Goal: Information Seeking & Learning: Check status

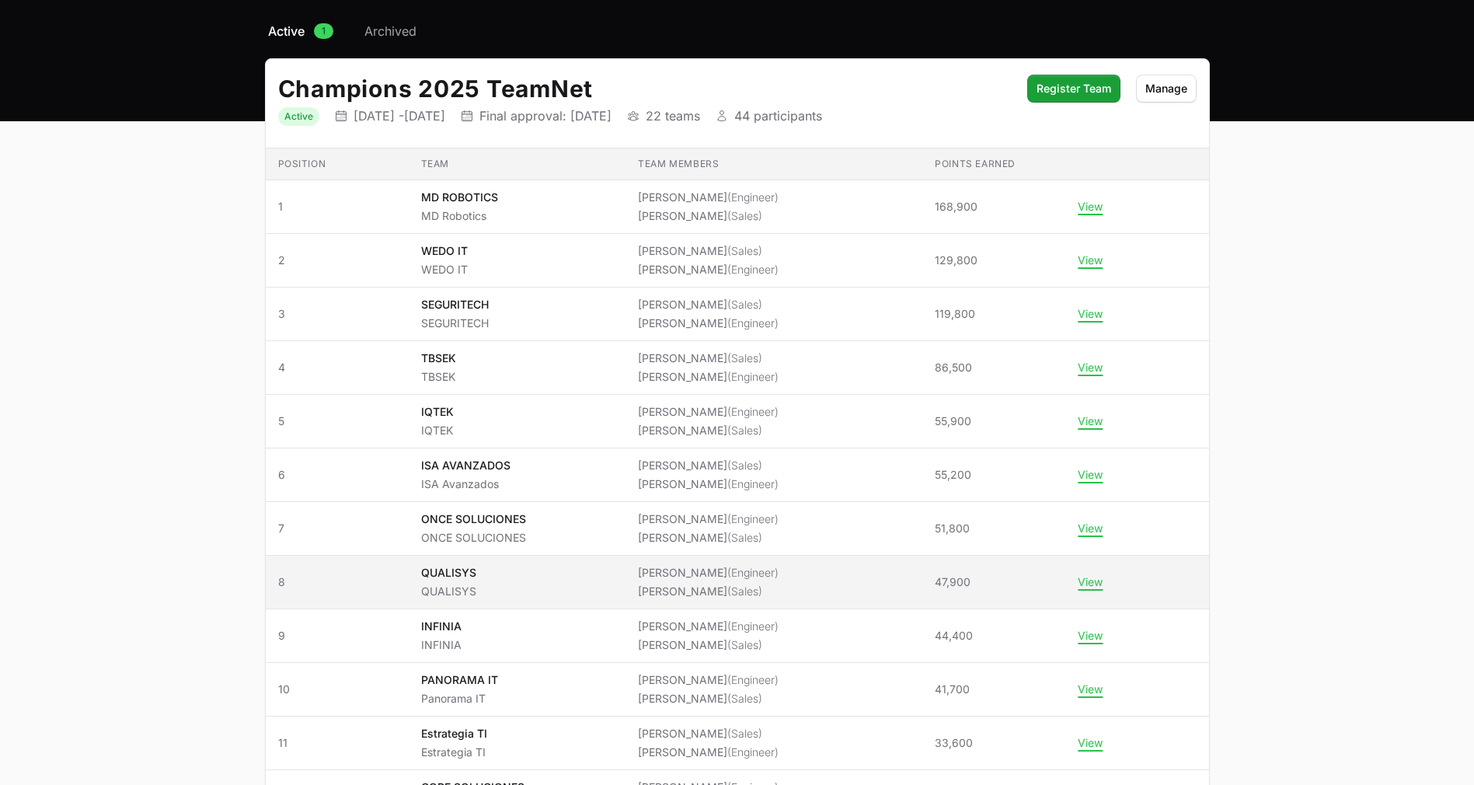
scroll to position [120, 0]
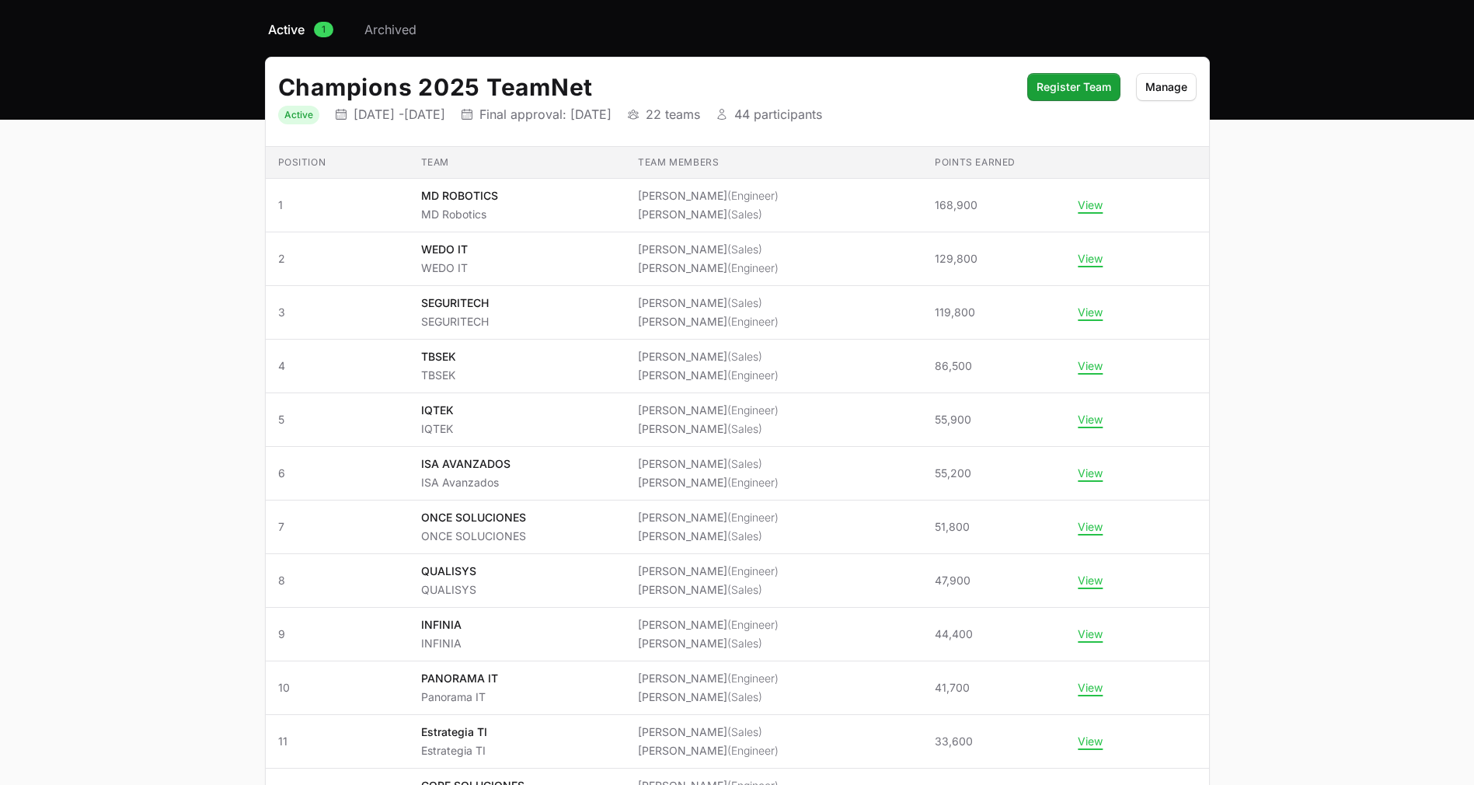
click at [1339, 562] on main "Select a tab Active Archived Active 1 Archived Champions 2025 TeamNet Status Ac…" at bounding box center [737, 723] width 1474 height 1407
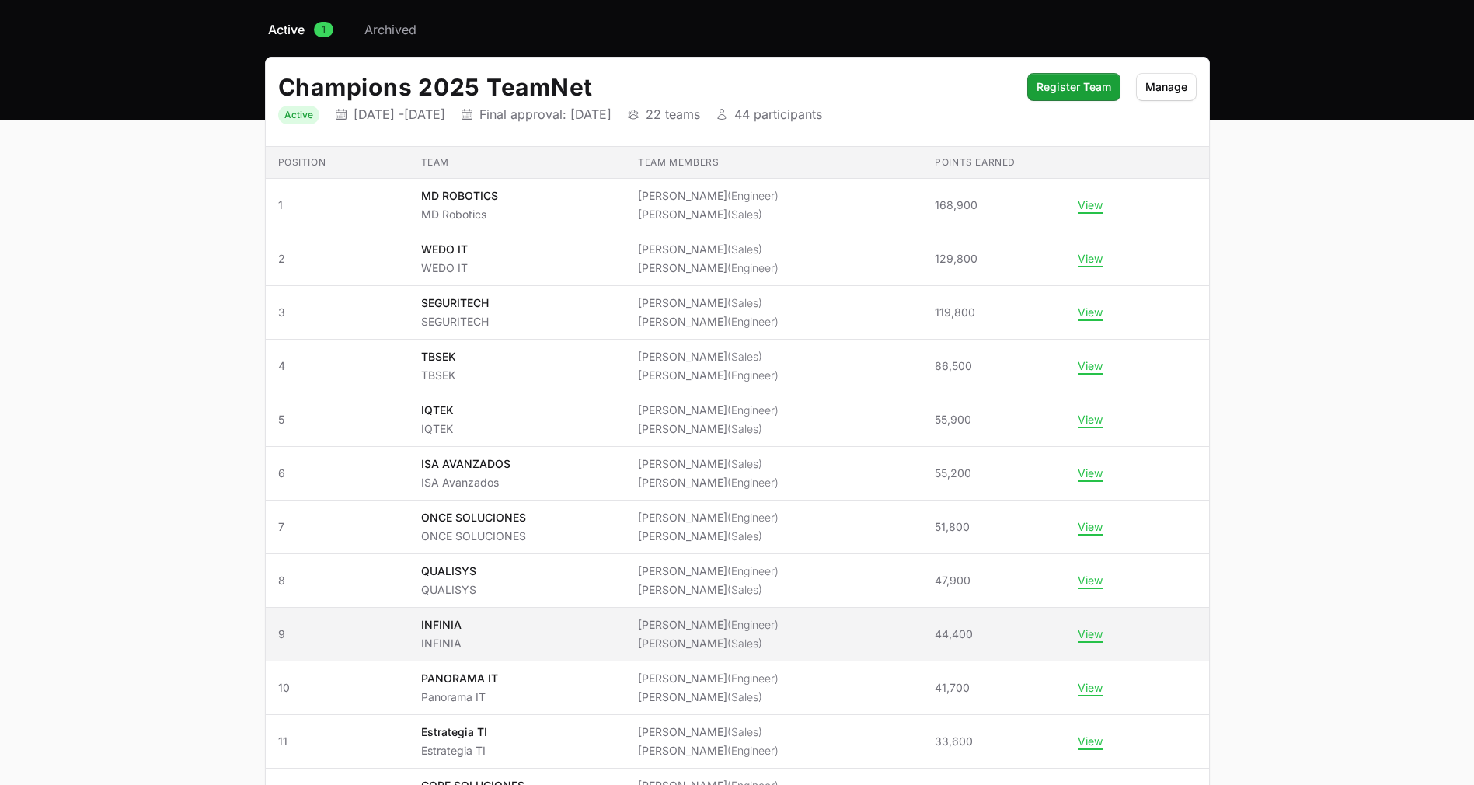
drag, startPoint x: 389, startPoint y: 192, endPoint x: 1188, endPoint y: 633, distance: 912.7
click at [1188, 633] on tbody "Position 1 Team MD ROBOTICS MD Robotics Team members [PERSON_NAME] (Engineer) […" at bounding box center [737, 785] width 943 height 1212
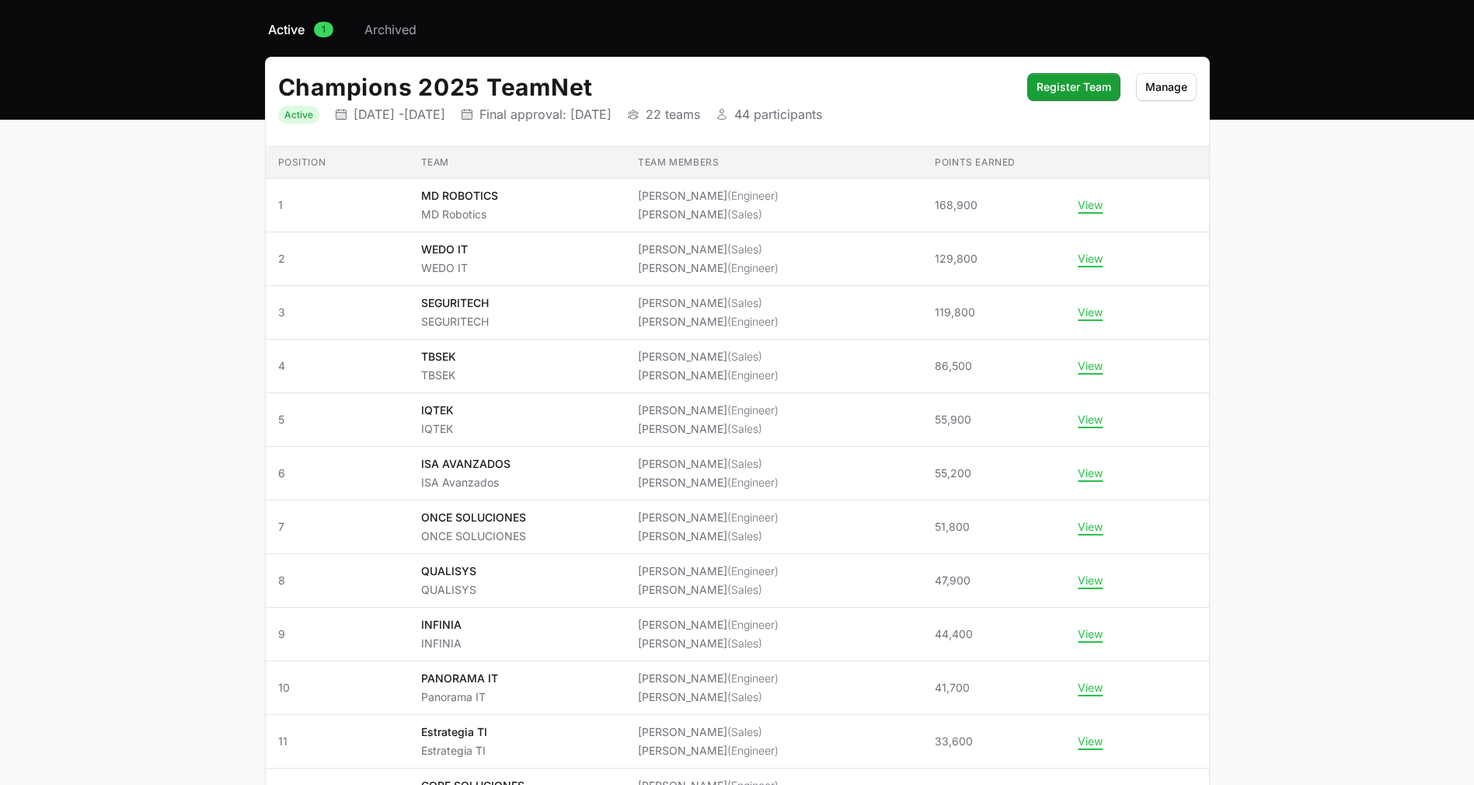
drag, startPoint x: 1154, startPoint y: 689, endPoint x: 259, endPoint y: 193, distance: 1023.4
click at [259, 193] on div "Select a tab Active Archived Active 1 Archived Champions 2025 TeamNet Status Ac…" at bounding box center [737, 723] width 995 height 1407
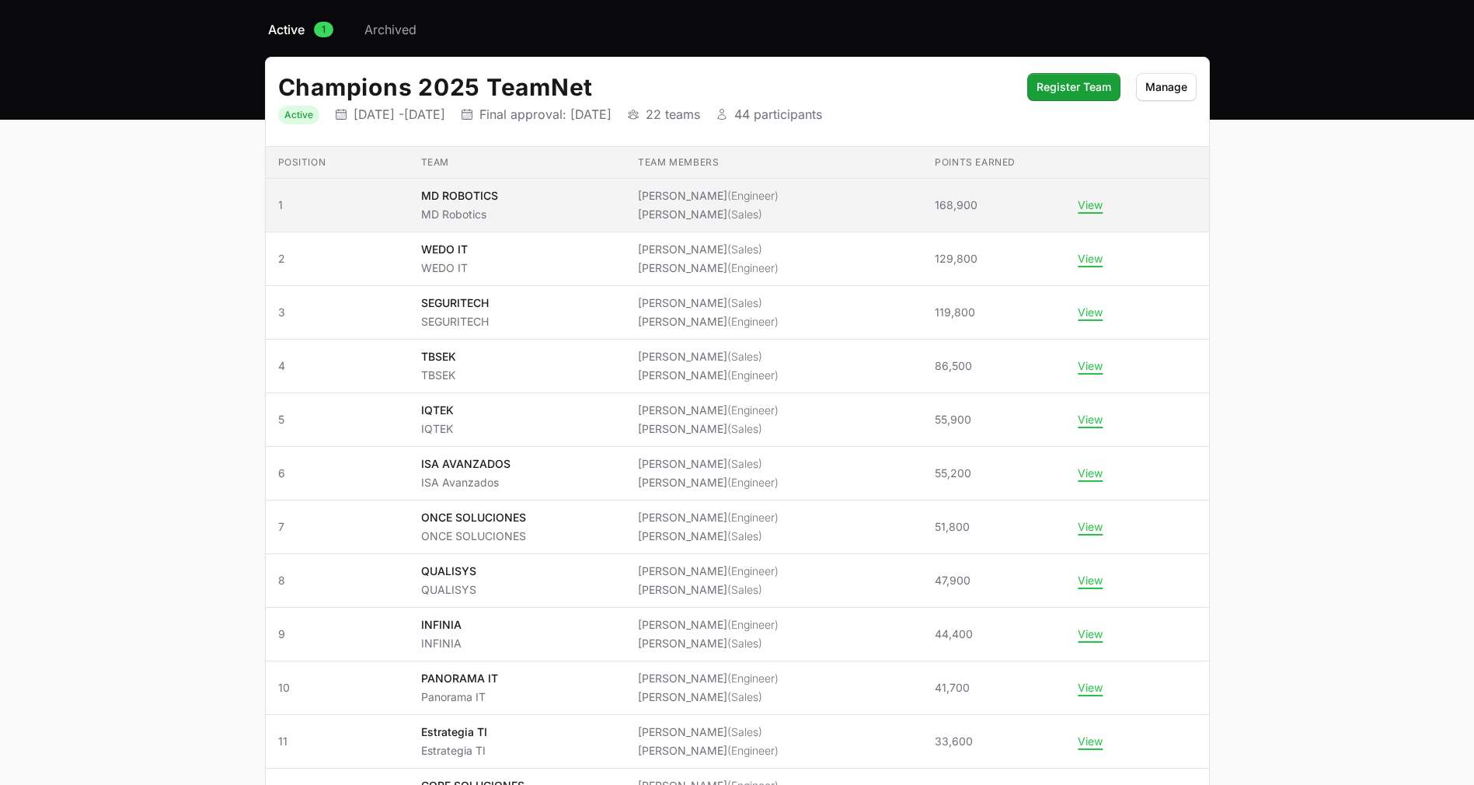
click at [371, 198] on span "1" at bounding box center [337, 205] width 118 height 16
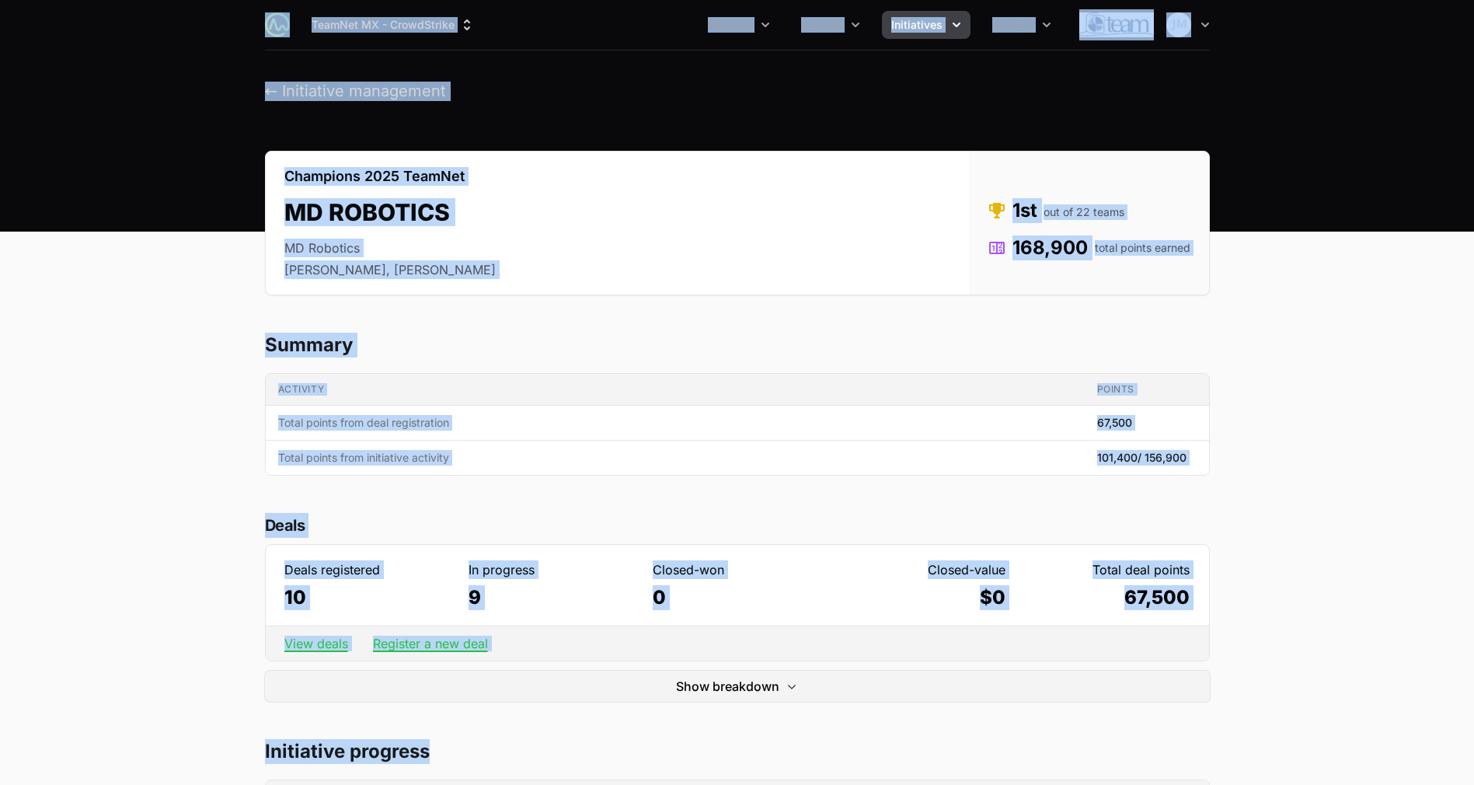
drag, startPoint x: 264, startPoint y: 155, endPoint x: 1200, endPoint y: 706, distance: 1086.3
click at [374, 221] on h2 "MD ROBOTICS" at bounding box center [389, 212] width 211 height 28
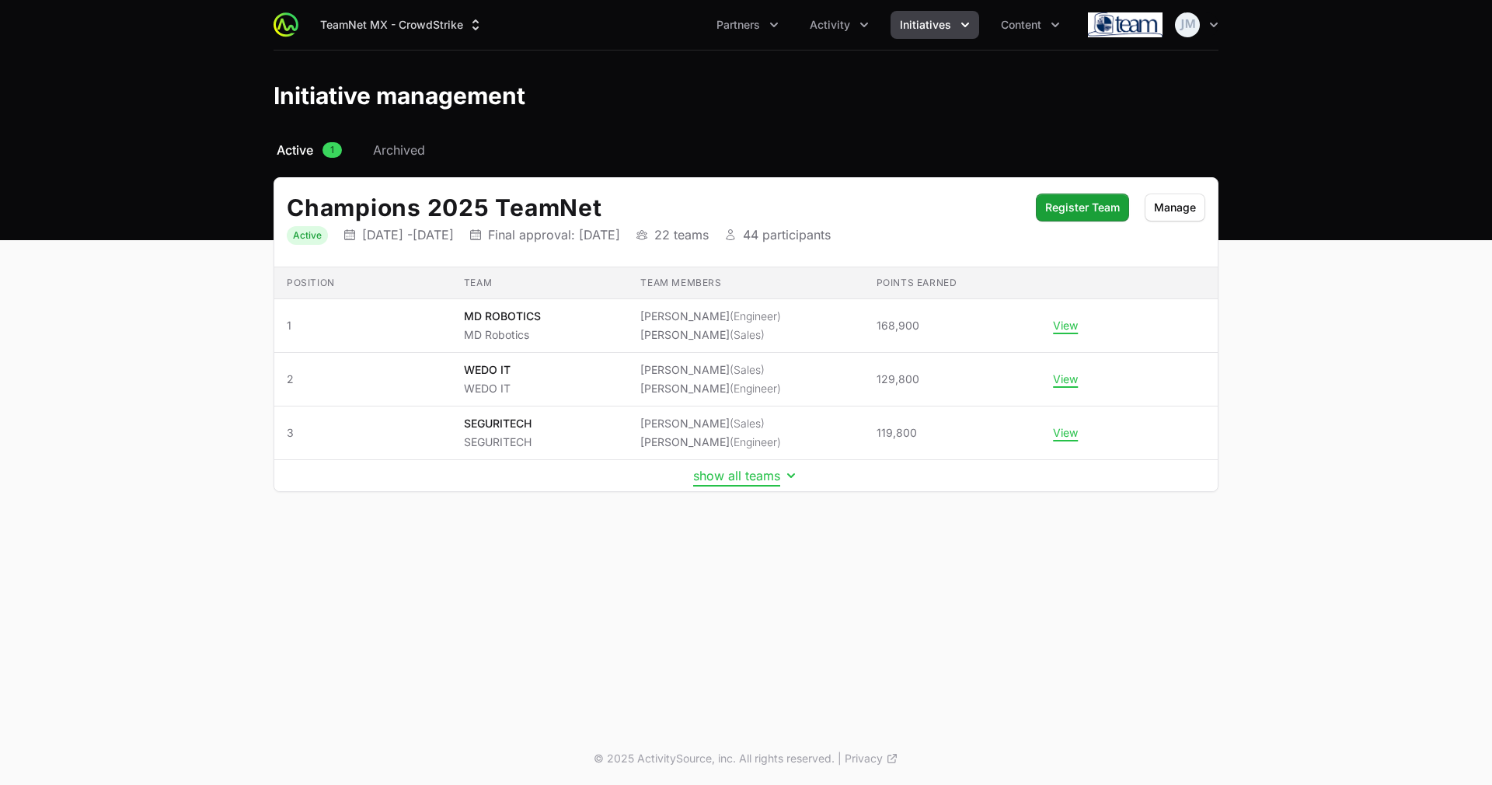
click at [767, 476] on button "show all teams" at bounding box center [746, 476] width 106 height 16
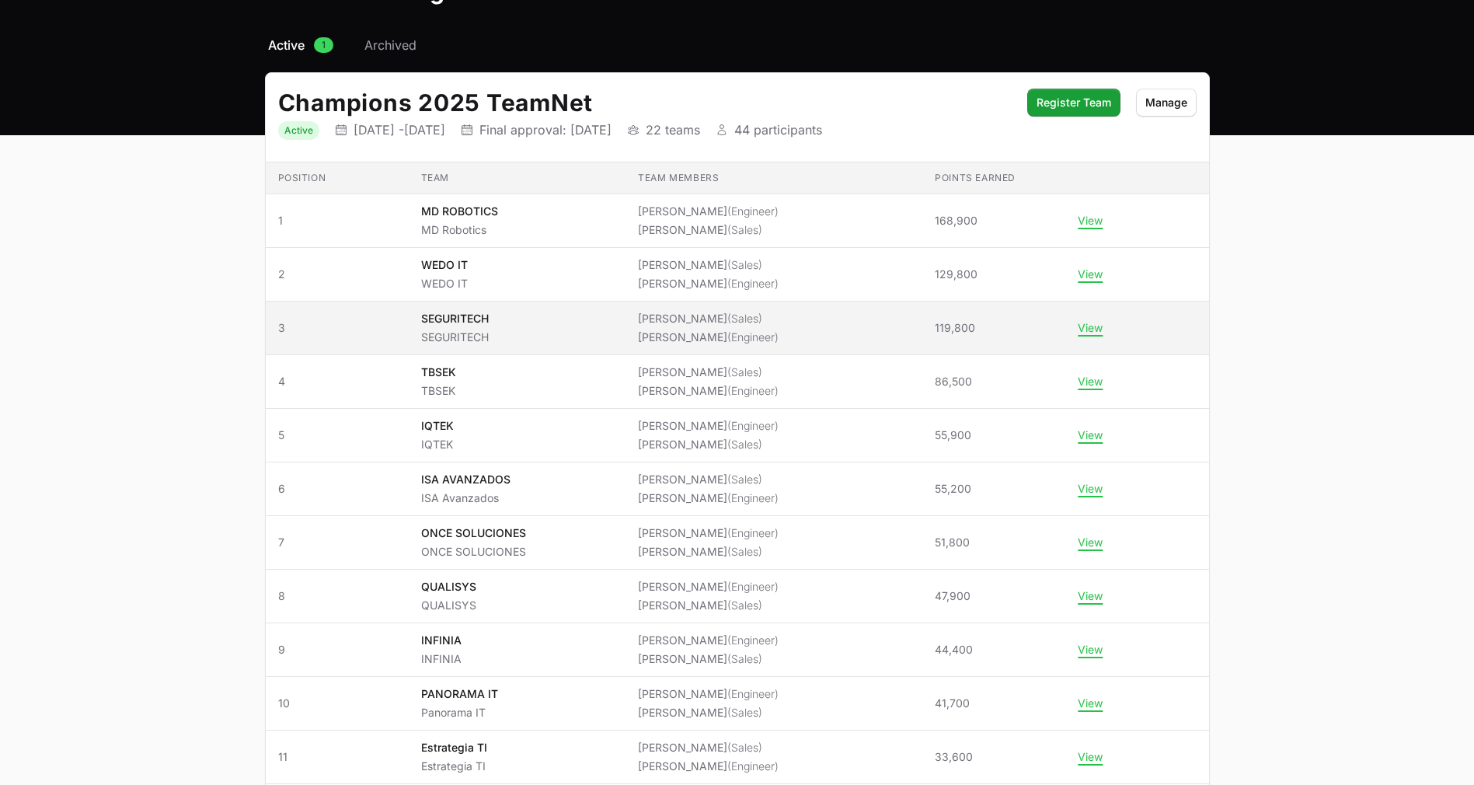
scroll to position [106, 0]
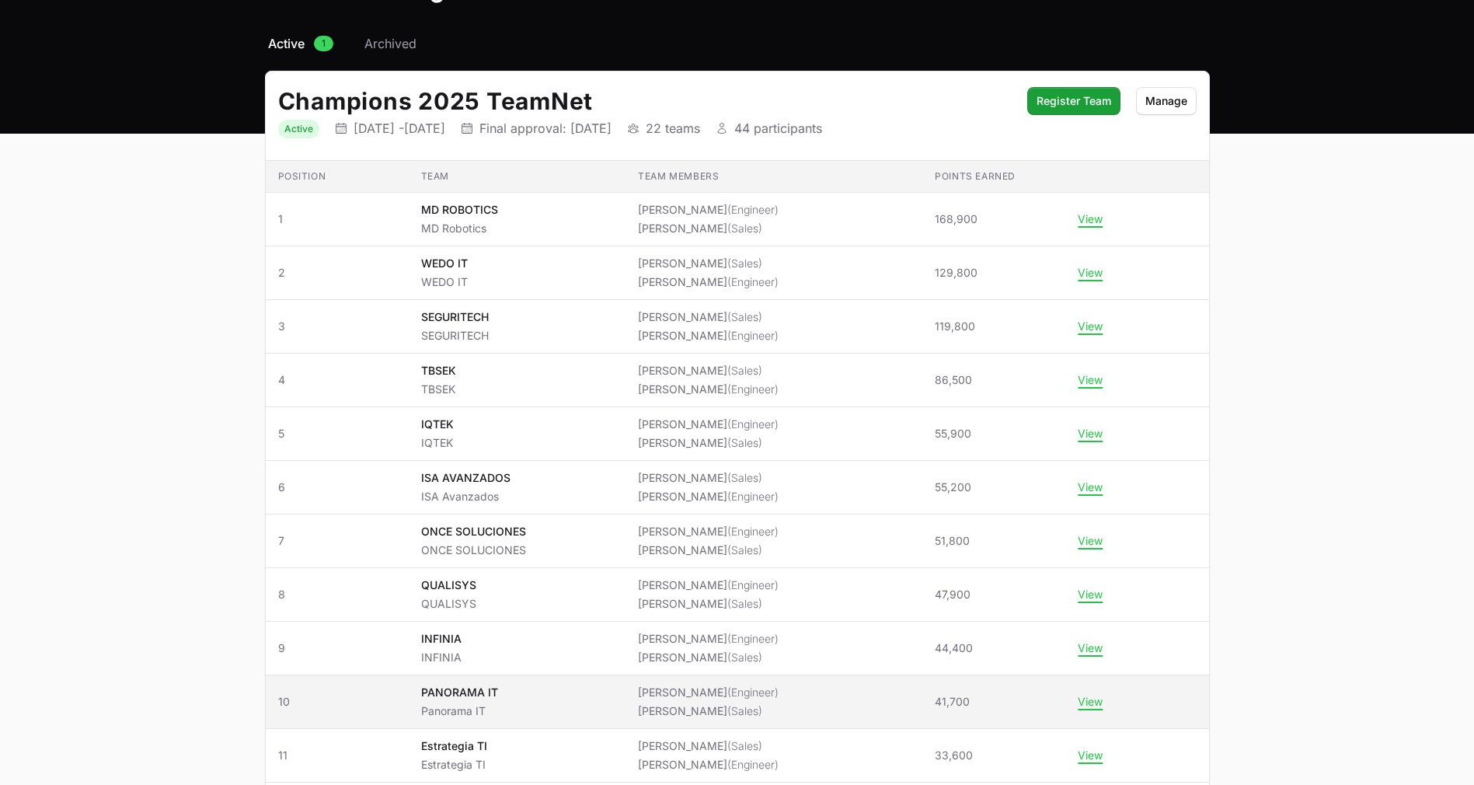
drag, startPoint x: 242, startPoint y: 214, endPoint x: 1153, endPoint y: 709, distance: 1037.3
click at [1153, 709] on div "Select a tab Active Archived Active 1 Archived Champions 2025 TeamNet Status Ac…" at bounding box center [737, 737] width 995 height 1407
copy table "Loremips Dolo Sita consect Adipis elitse Doeiusmo 3 Temp IN UTLABORE ET Dolorem…"
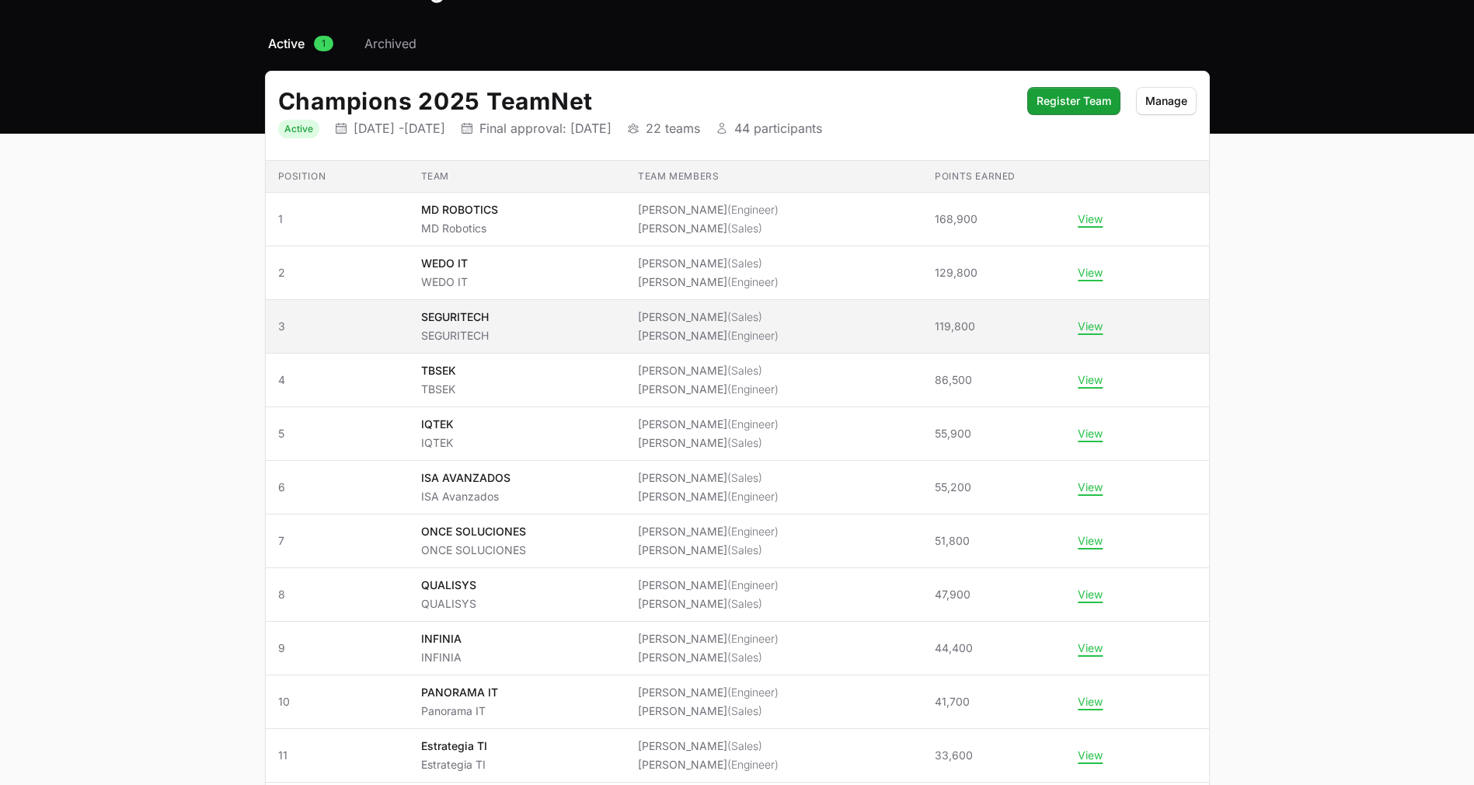
click at [448, 306] on td "Team SEGURITECH SEGURITECH" at bounding box center [518, 327] width 218 height 54
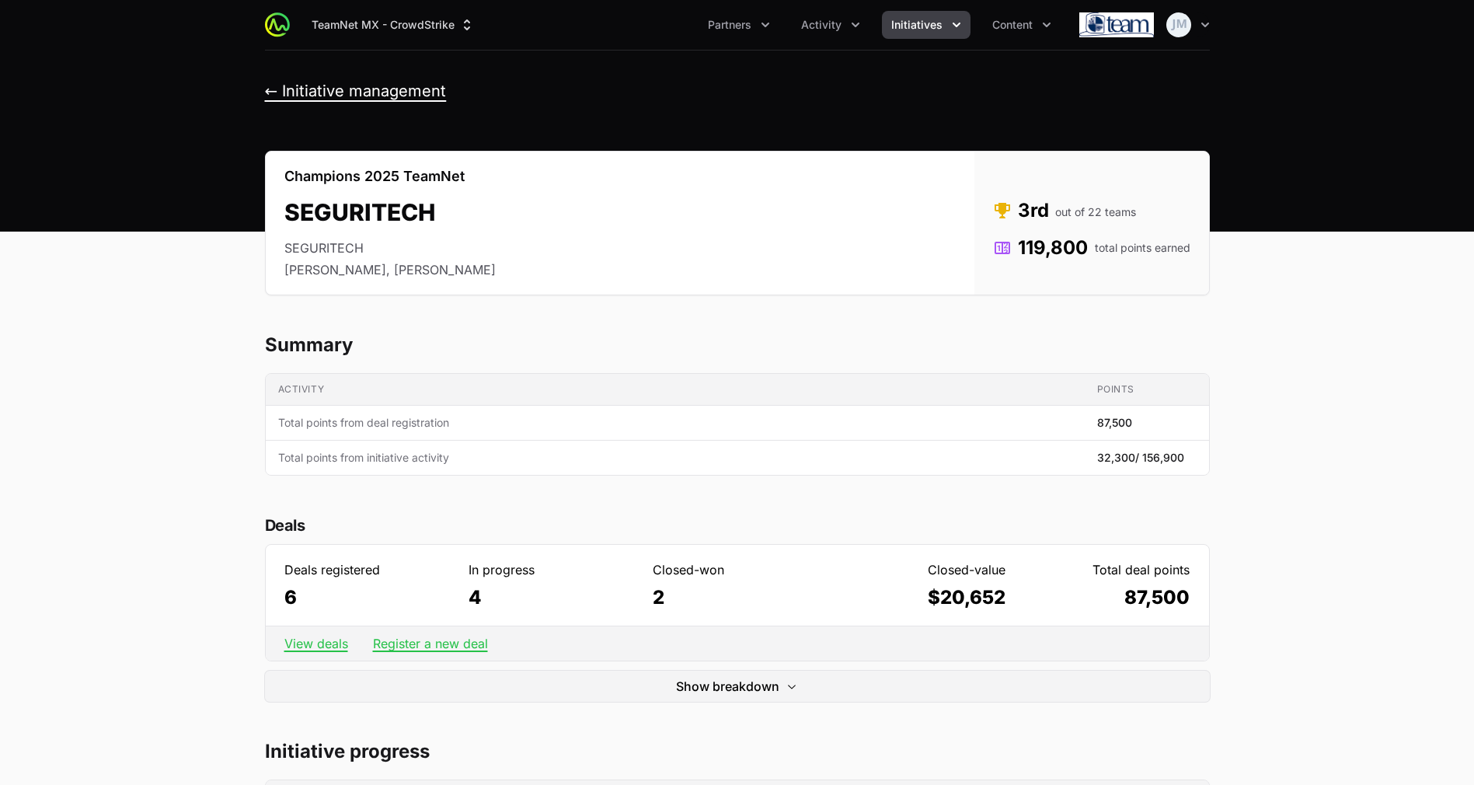
click at [266, 99] on button "← Initiative management" at bounding box center [356, 91] width 182 height 19
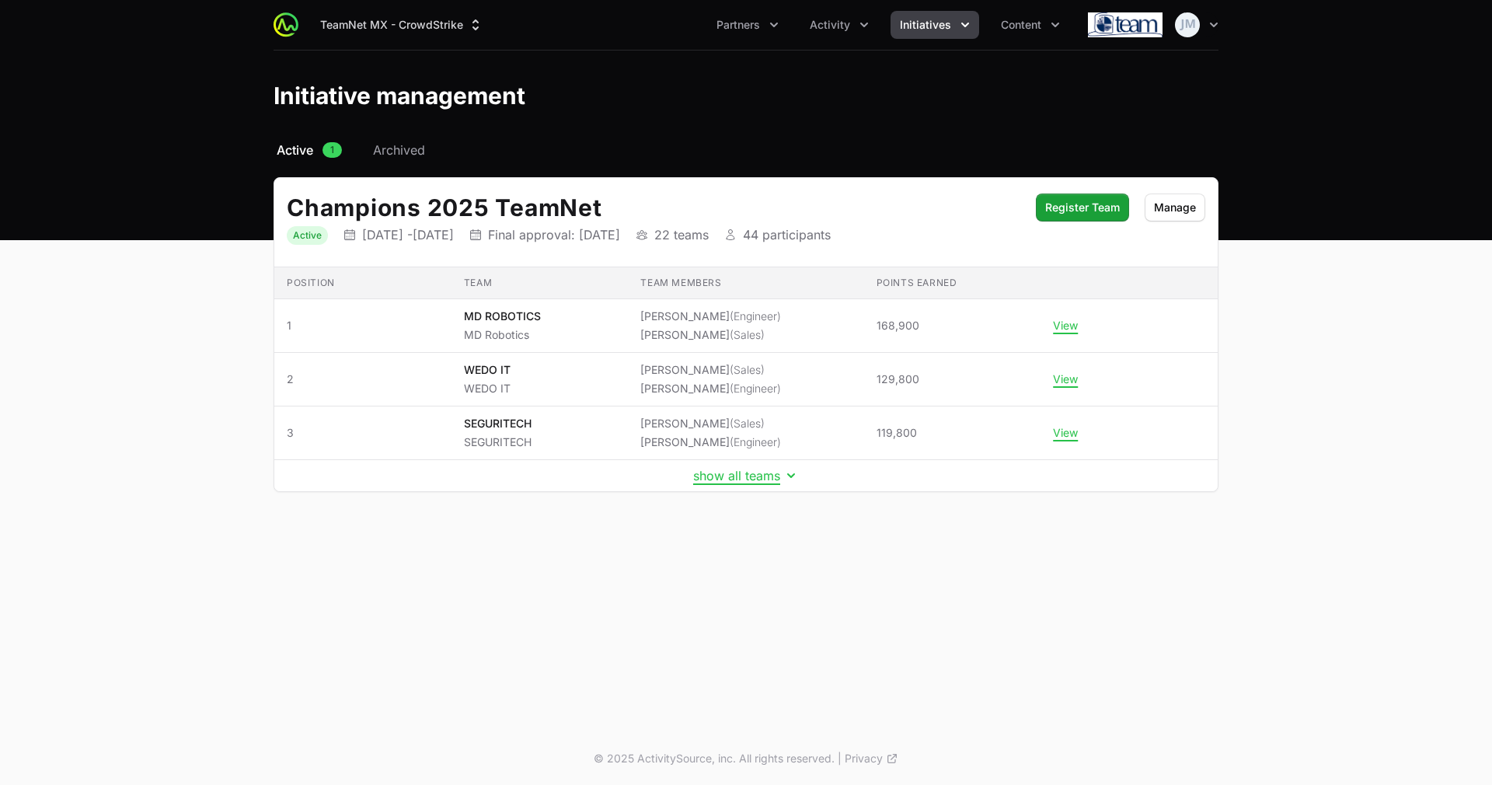
click at [748, 462] on td "show all teams" at bounding box center [745, 476] width 943 height 32
click at [750, 481] on button "show all teams" at bounding box center [746, 476] width 106 height 16
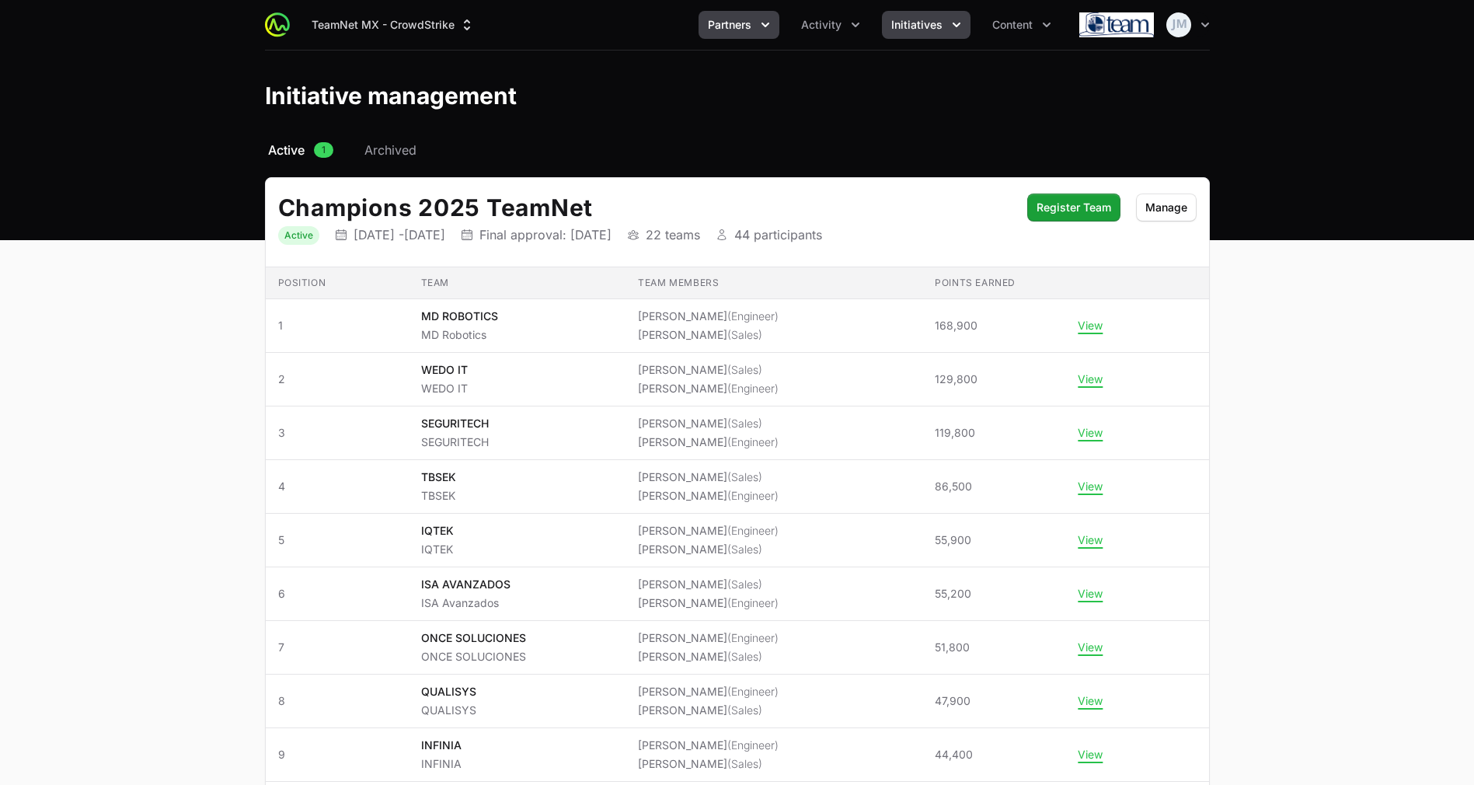
click at [758, 31] on button "Partners" at bounding box center [739, 25] width 81 height 28
click at [838, 19] on span "Activity" at bounding box center [821, 25] width 40 height 16
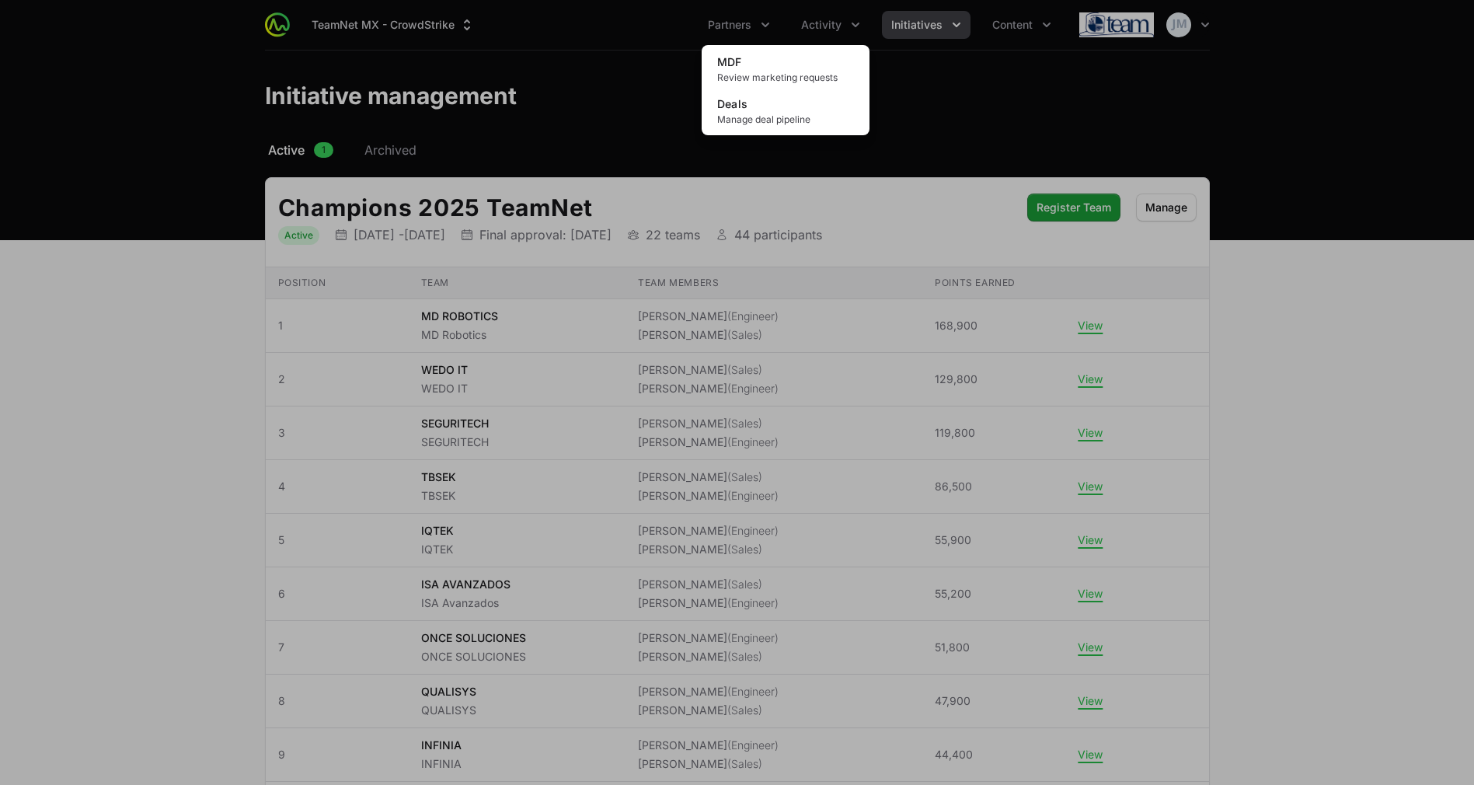
click at [938, 29] on div "Activity menu" at bounding box center [737, 392] width 1474 height 785
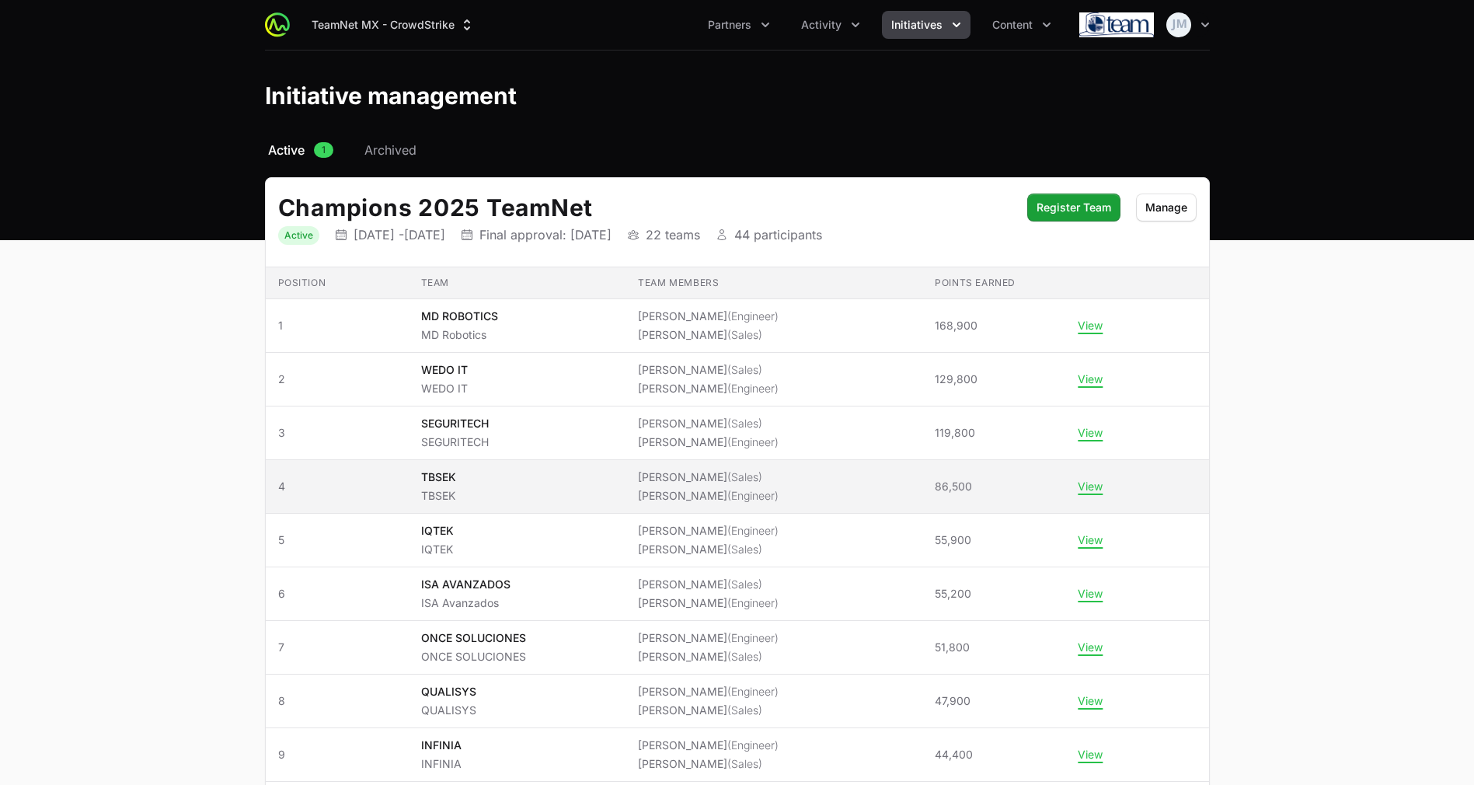
click at [614, 489] on span "TBSEK TBSEK" at bounding box center [517, 486] width 193 height 34
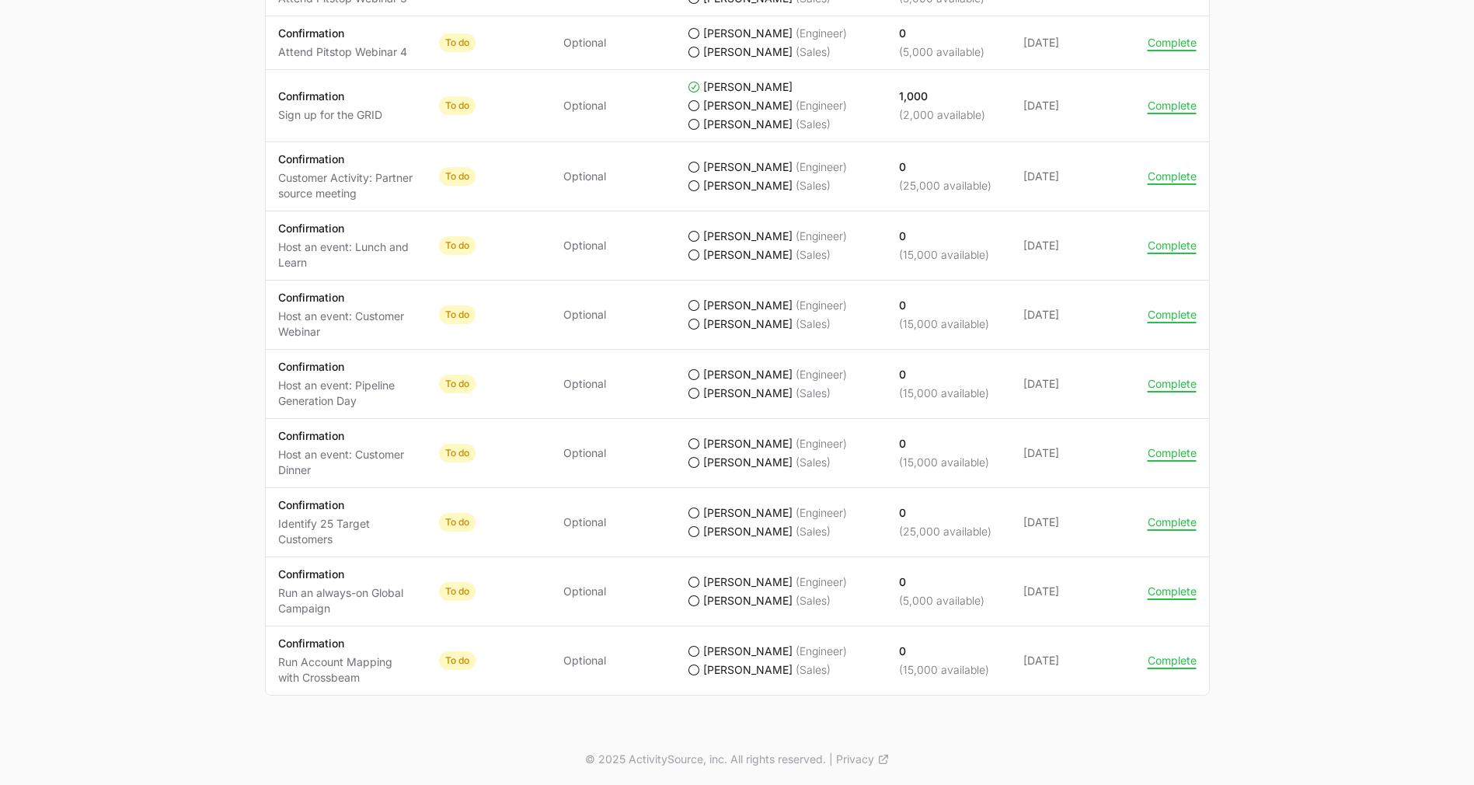
scroll to position [1341, 0]
click at [1161, 582] on td "Actions Complete" at bounding box center [1172, 590] width 74 height 69
click at [1162, 584] on button "Complete" at bounding box center [1172, 591] width 49 height 14
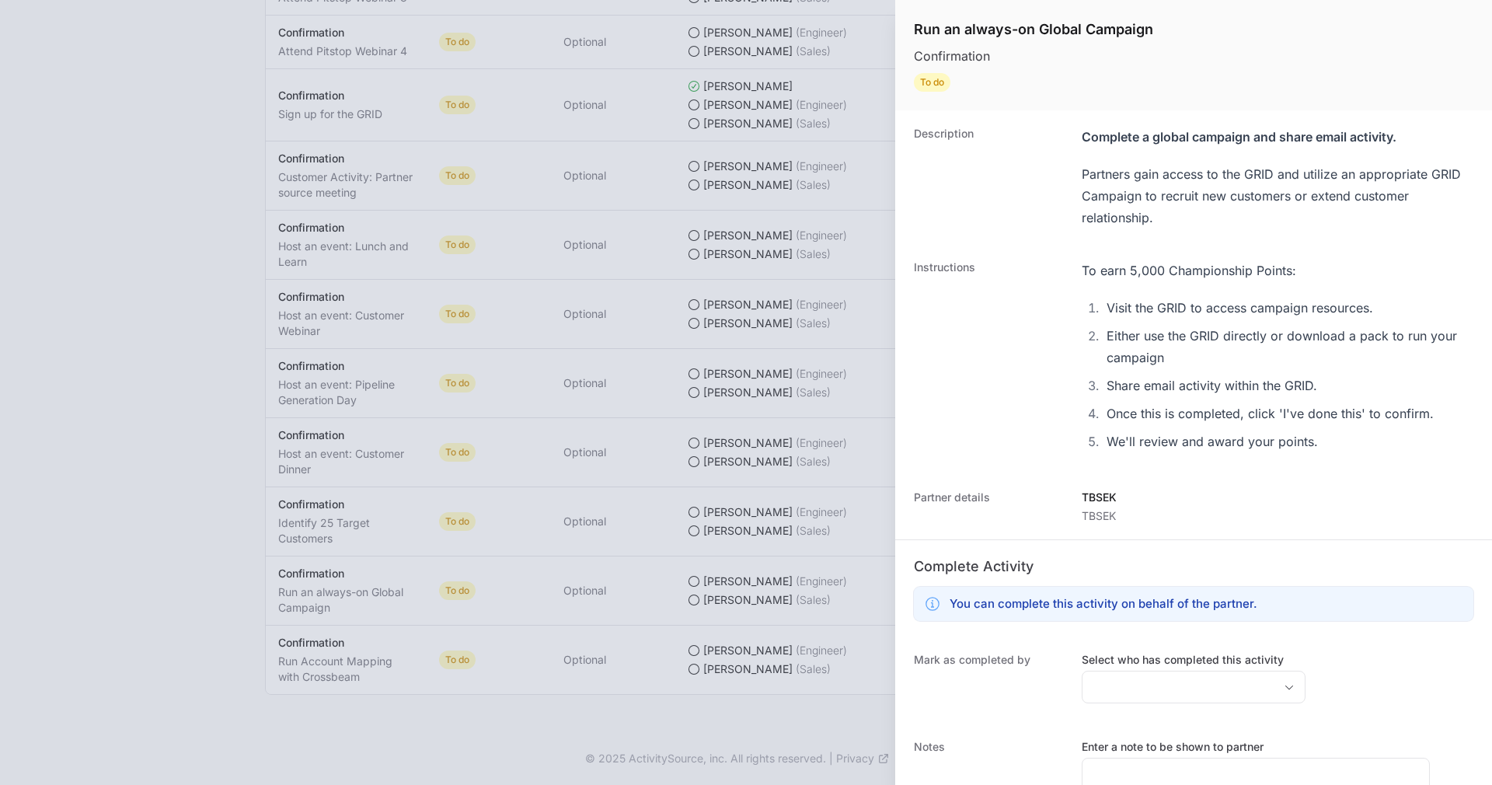
click at [534, 321] on div at bounding box center [746, 392] width 1492 height 785
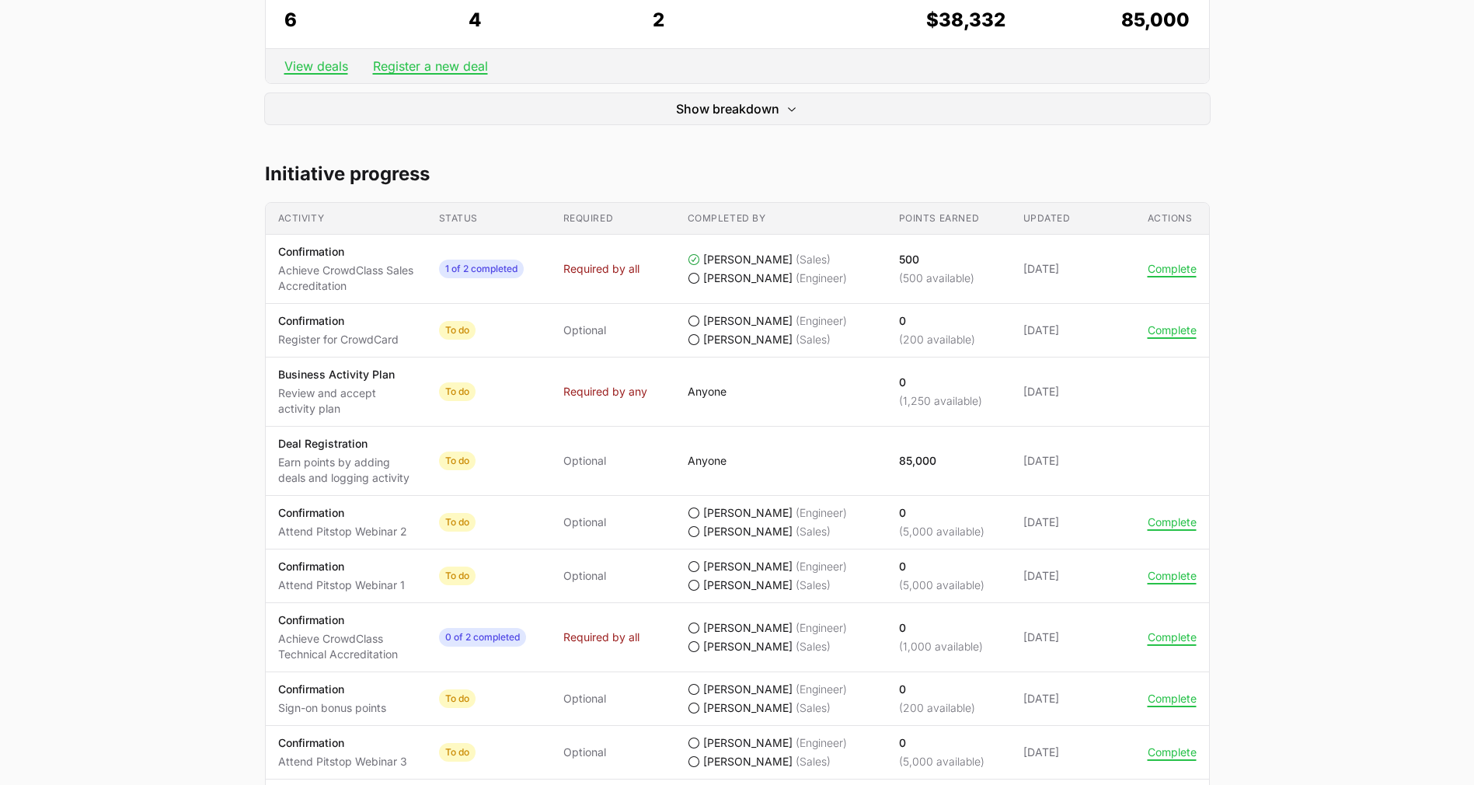
scroll to position [575, 0]
